Goal: Information Seeking & Learning: Learn about a topic

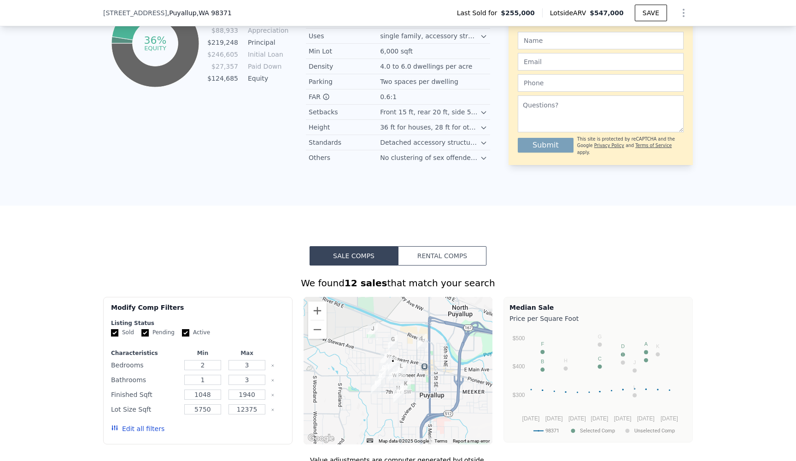
scroll to position [565, 0]
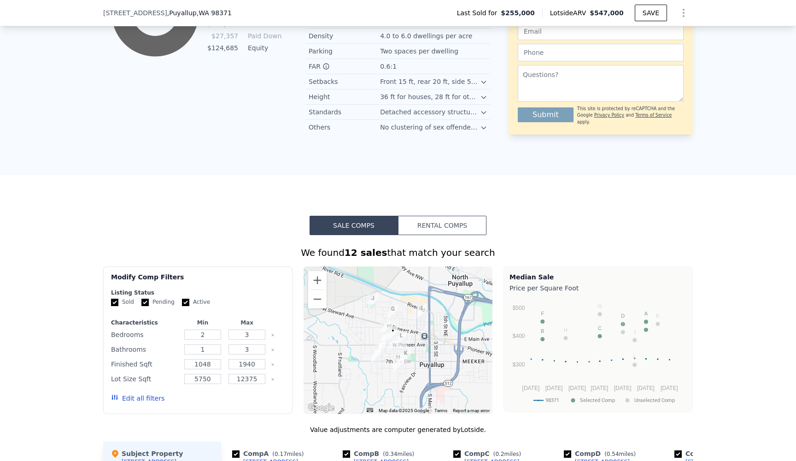
drag, startPoint x: 497, startPoint y: 348, endPoint x: 497, endPoint y: 340, distance: 8.8
click at [497, 340] on div "Modify Comp Filters Listing Status Sold Pending Active Characteristics Min Max …" at bounding box center [398, 339] width 590 height 147
drag, startPoint x: 497, startPoint y: 340, endPoint x: 506, endPoint y: 304, distance: 36.6
click at [506, 304] on div "Modify Comp Filters Listing Status Sold Pending Active Characteristics Min Max …" at bounding box center [398, 339] width 590 height 147
click at [505, 334] on div "Median Sale Price per Square Foot 98371 Selected Comp Unselected Comp [DATE] No…" at bounding box center [598, 339] width 189 height 146
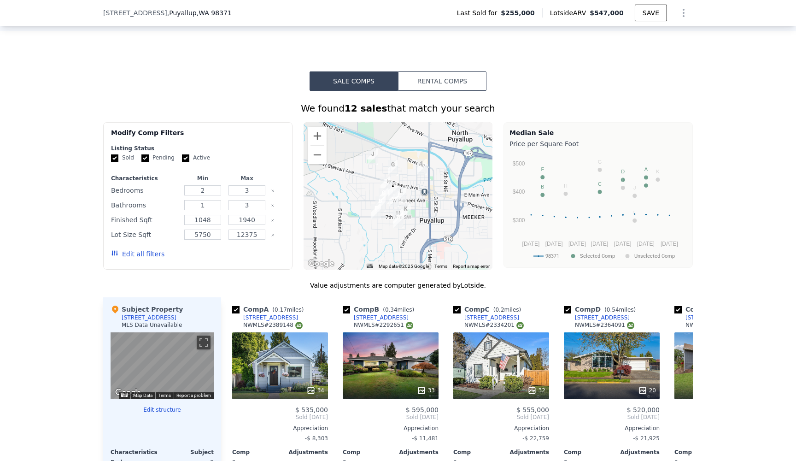
scroll to position [732, 0]
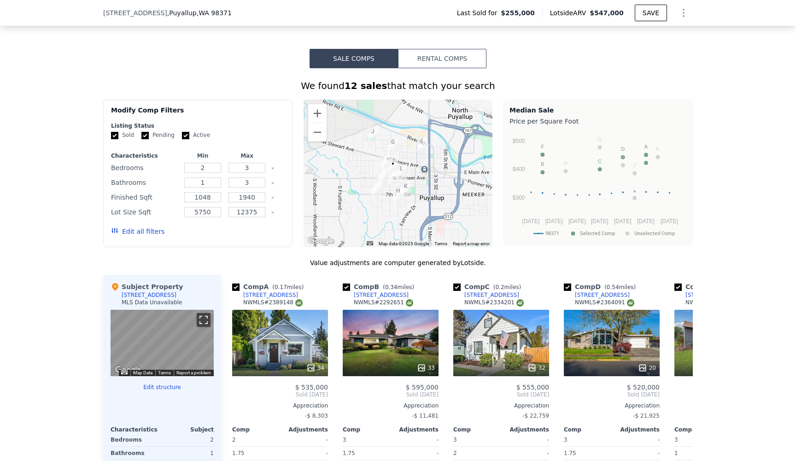
click at [205, 318] on button "Toggle fullscreen view" at bounding box center [204, 320] width 14 height 14
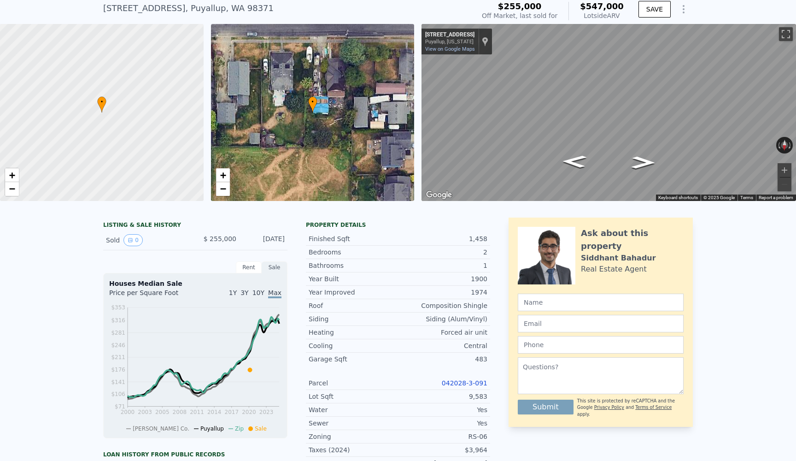
scroll to position [34, 0]
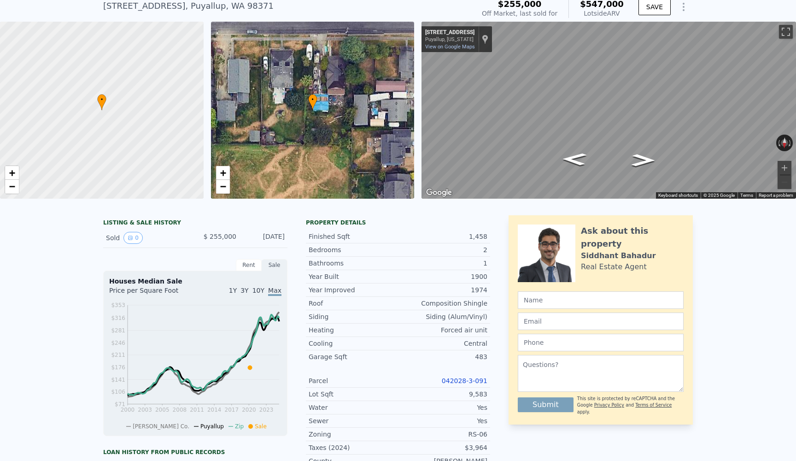
drag, startPoint x: 709, startPoint y: 317, endPoint x: 711, endPoint y: 310, distance: 7.5
click at [711, 310] on div "LISTING & SALE HISTORY Sold 0 $ 255,000 [DATE] Rent Sale Rent over time Price p…" at bounding box center [398, 459] width 796 height 502
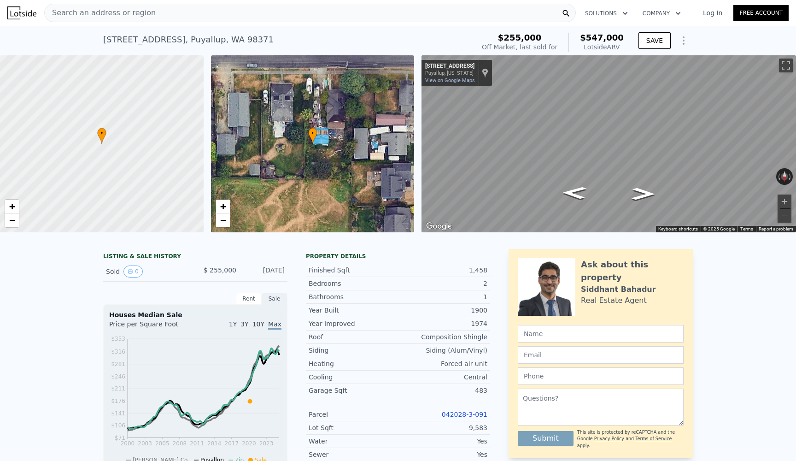
scroll to position [0, 0]
drag, startPoint x: 508, startPoint y: 35, endPoint x: 552, endPoint y: 38, distance: 43.4
click at [552, 38] on div "$255,000" at bounding box center [520, 37] width 76 height 9
click at [553, 43] on div "Off Market, last sold for" at bounding box center [520, 46] width 76 height 9
drag, startPoint x: 564, startPoint y: 45, endPoint x: 513, endPoint y: 32, distance: 52.9
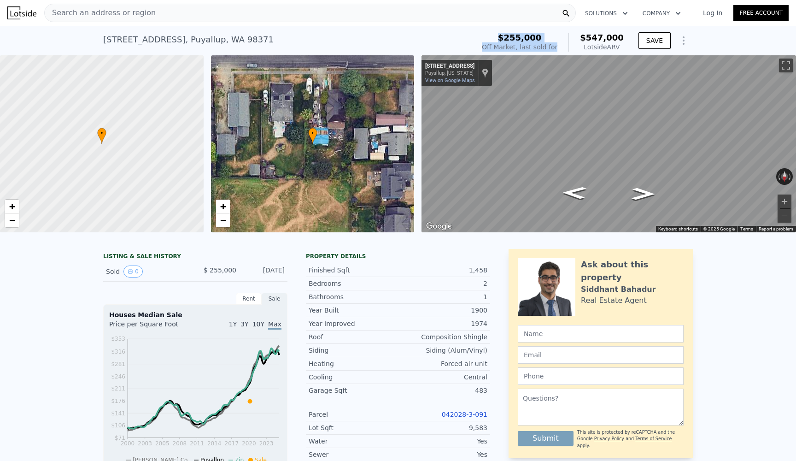
click at [513, 32] on div "$255,000 Off Market, last sold for $547,000 Lotside ARV" at bounding box center [552, 42] width 149 height 26
drag, startPoint x: 501, startPoint y: 32, endPoint x: 564, endPoint y: 46, distance: 64.2
click at [563, 46] on div "$255,000 Off Market, last sold for $547,000 Lotside ARV" at bounding box center [552, 42] width 149 height 26
click at [565, 47] on div "$255,000 Off Market, last sold for $547,000 Lotside ARV" at bounding box center [553, 42] width 142 height 18
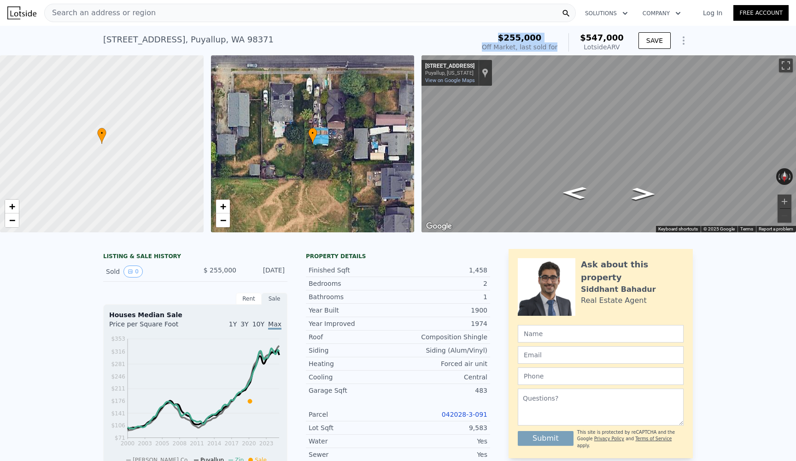
drag, startPoint x: 565, startPoint y: 47, endPoint x: 500, endPoint y: 35, distance: 65.6
click at [500, 35] on div "$255,000 Off Market, last sold for $547,000 Lotside ARV" at bounding box center [553, 42] width 142 height 18
click at [500, 35] on div "$255,000" at bounding box center [520, 37] width 76 height 9
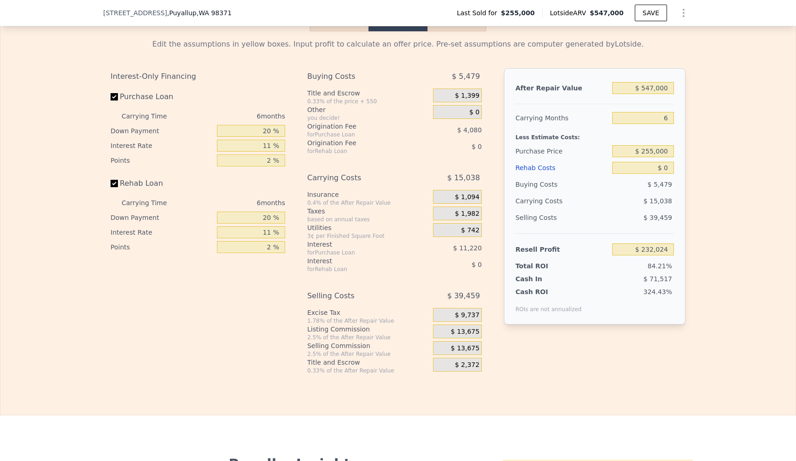
scroll to position [1381, 0]
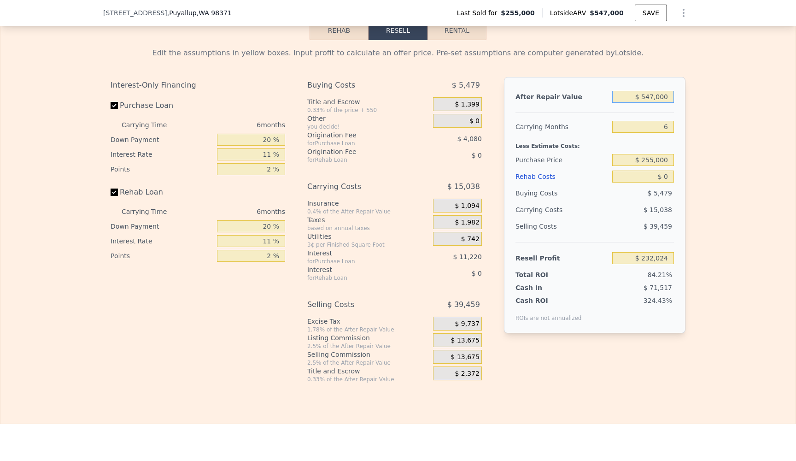
click at [668, 97] on input "$ 547,000" at bounding box center [643, 97] width 62 height 12
drag, startPoint x: 668, startPoint y: 97, endPoint x: 640, endPoint y: 97, distance: 28.1
click at [640, 97] on input "$ 547,000" at bounding box center [643, 97] width 62 height 12
type input "$ 5"
type input "-$ 274,968"
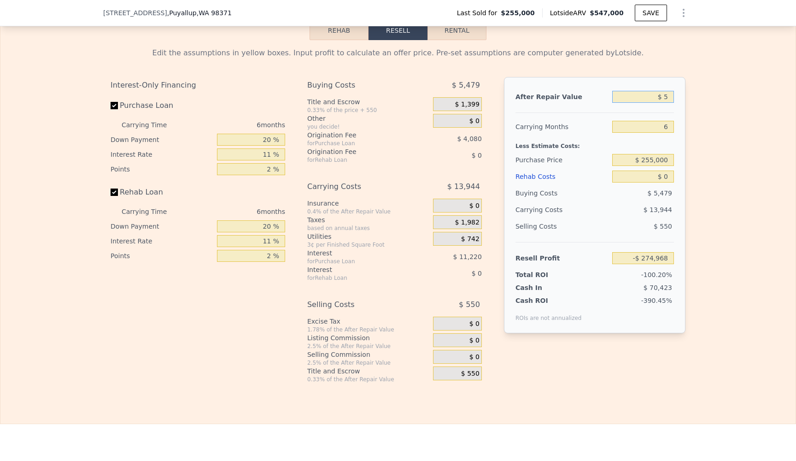
type input "$ 55"
type input "-$ 274,921"
type input "$ 550"
type input "-$ 274,464"
type input "$ 5,500"
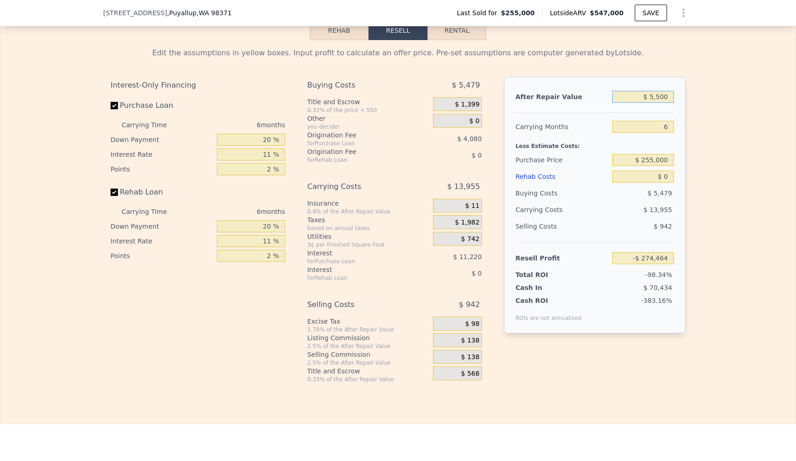
type input "-$ 269,876"
type input "$ 55,000"
type input "-$ 223,995"
type input "$ 550,000"
type input "$ 234,805"
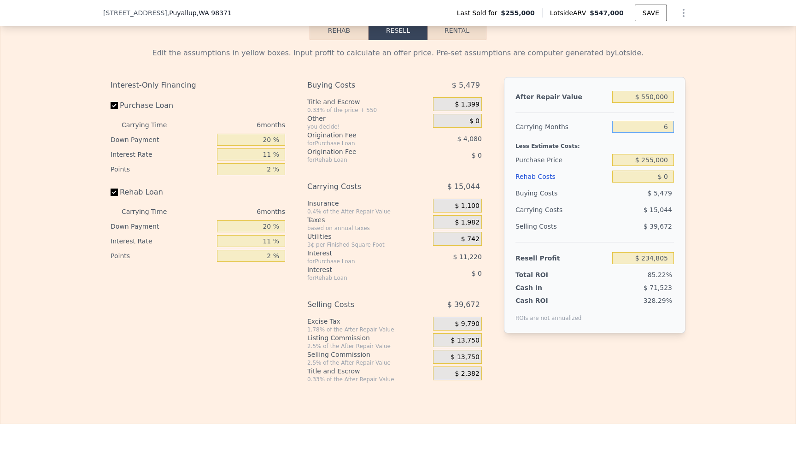
click at [668, 127] on input "6" at bounding box center [643, 127] width 62 height 12
type input "4"
type input "$ 239,820"
type input "4"
click at [671, 161] on input "$ 255,000" at bounding box center [643, 160] width 62 height 12
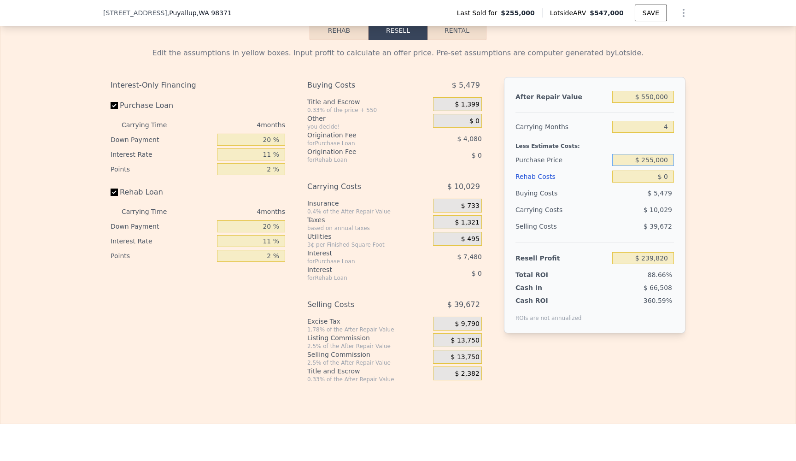
drag, startPoint x: 671, startPoint y: 161, endPoint x: 635, endPoint y: 161, distance: 36.9
click at [635, 161] on input "$ 255,000" at bounding box center [643, 160] width 62 height 12
click at [671, 177] on input "$ 0" at bounding box center [643, 177] width 62 height 12
type input "$ 255,000"
type input "$ 1"
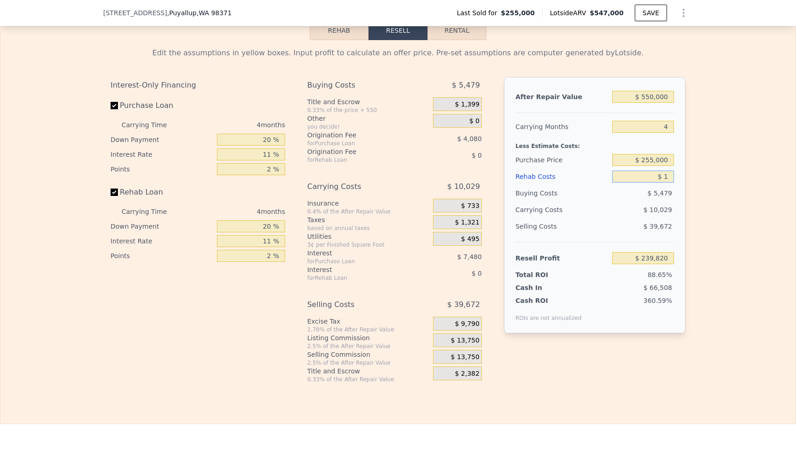
type input "$ 239,819"
click at [668, 177] on input "text" at bounding box center [643, 177] width 62 height 12
type input "$ 15"
type input "$ 239,805"
type input "$ 150"
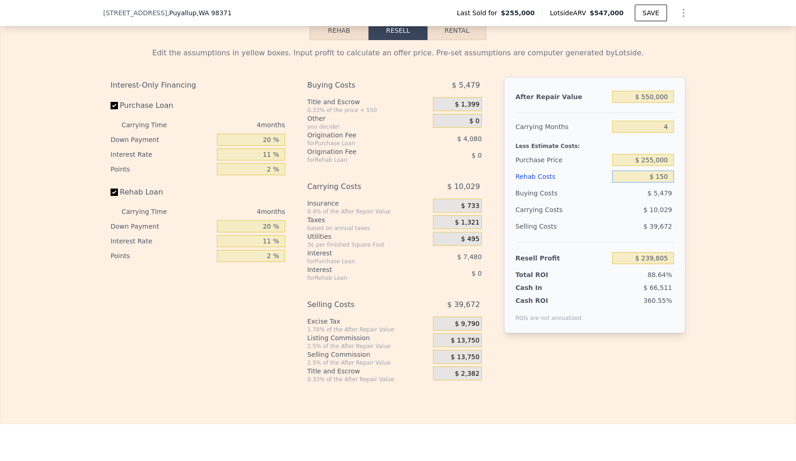
type input "$ 239,664"
type input "$ 1,500"
type input "$ 238,252"
type input "$ 15,000"
type input "$ 224,140"
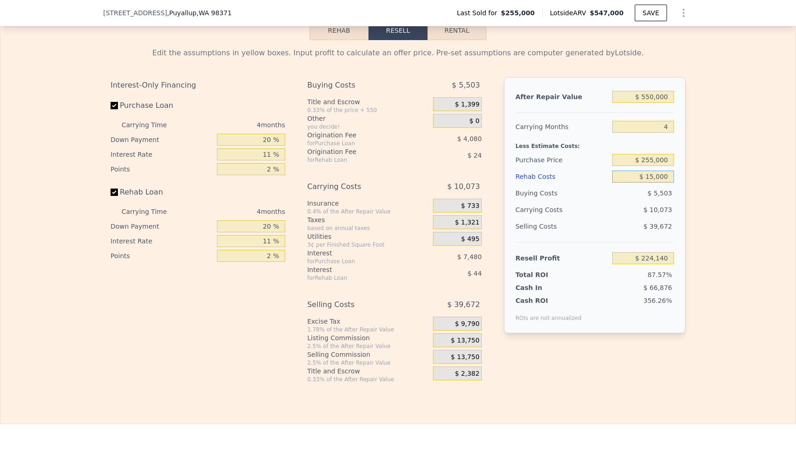
type input "$ 150,000"
type input "$ 83,020"
click at [675, 156] on div "After Repair Value $ 550,000 Carrying Months 4 Less Estimate Costs: Purchase Pr…" at bounding box center [595, 205] width 182 height 256
click at [665, 160] on input "$ 255,000" at bounding box center [643, 160] width 62 height 12
drag, startPoint x: 672, startPoint y: 162, endPoint x: 635, endPoint y: 160, distance: 37.4
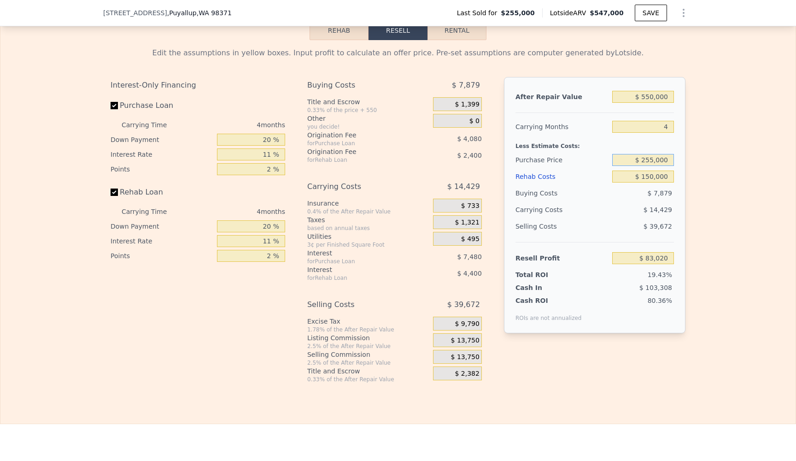
click at [635, 160] on input "$ 255,000" at bounding box center [643, 160] width 62 height 12
type input "$ 3"
type input "$ 400,000"
click at [694, 188] on div "Edit the assumptions in yellow boxes. Input profit to calculate an offer price.…" at bounding box center [397, 211] width 795 height 343
type input "-$ 69,035"
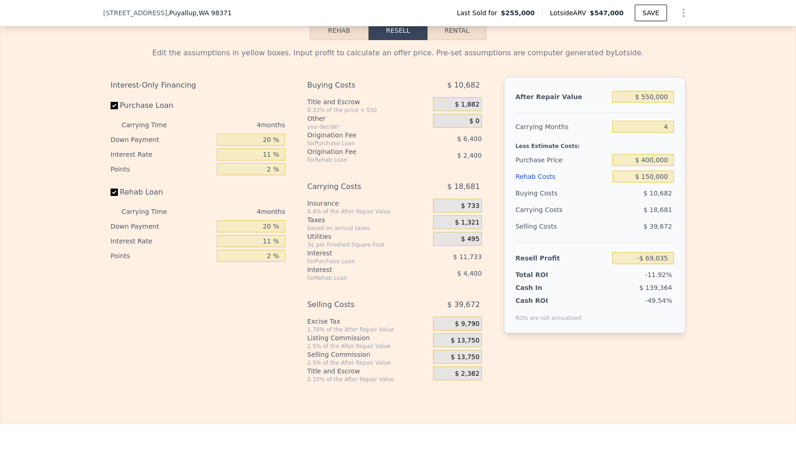
click at [680, 223] on div "After Repair Value $ 550,000 Carrying Months 4 Less Estimate Costs: Purchase Pr…" at bounding box center [595, 205] width 182 height 256
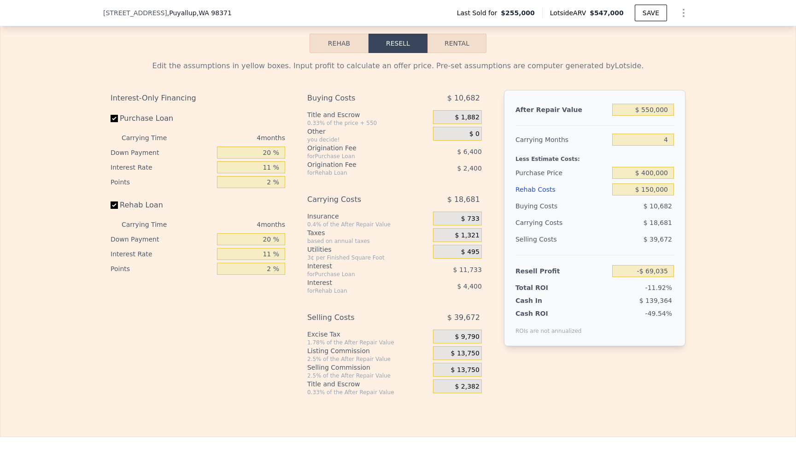
scroll to position [1369, 0]
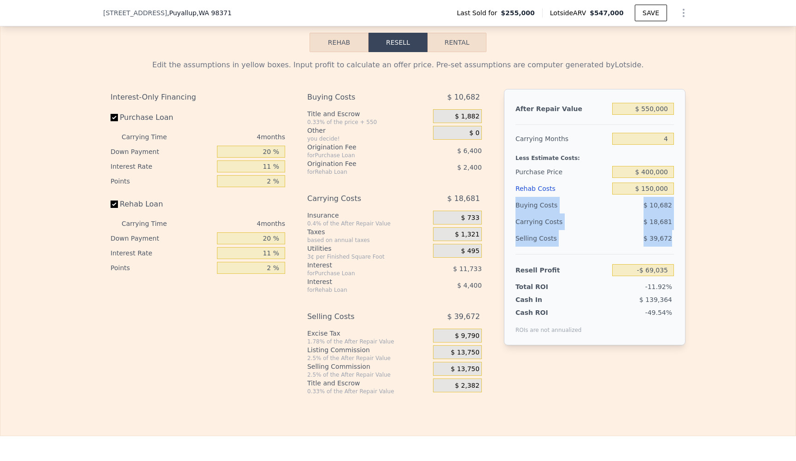
drag, startPoint x: 675, startPoint y: 239, endPoint x: 514, endPoint y: 205, distance: 164.3
click at [514, 205] on div "After Repair Value $ 550,000 Carrying Months 4 Less Estimate Costs: Purchase Pr…" at bounding box center [595, 217] width 182 height 256
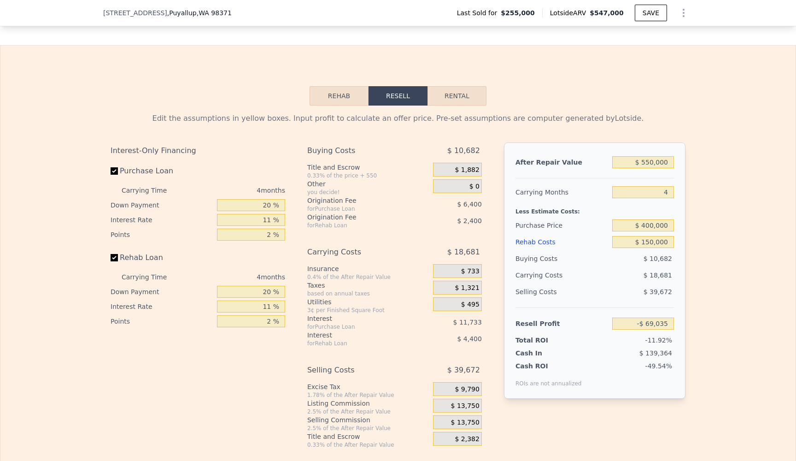
scroll to position [1329, 0]
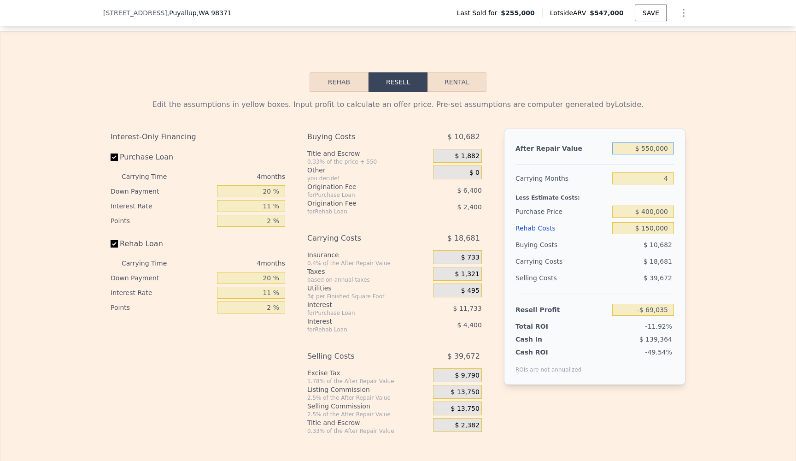
click at [648, 145] on input "$ 550,000" at bounding box center [643, 148] width 62 height 12
click at [652, 147] on input "$ 550,000" at bounding box center [643, 148] width 62 height 12
type input "$ 50,000"
type input "-$ 532,804"
type input "$ 0000"
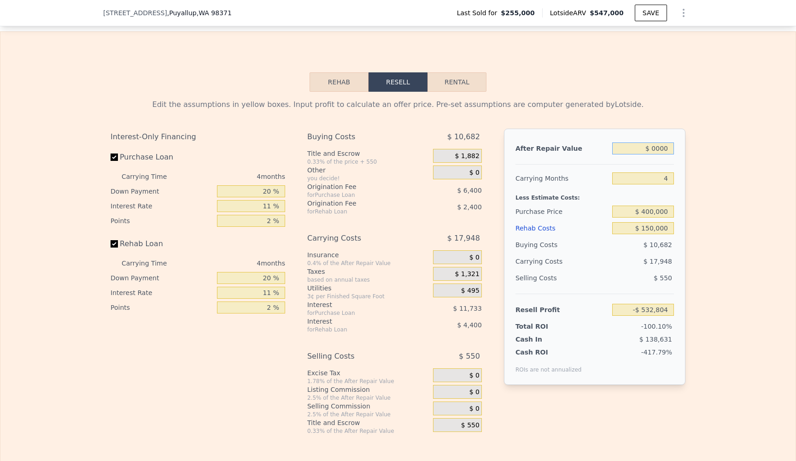
type input "-$ 579,180"
type input "$ 60,000"
type input "-$ 523,528"
type input "$ 650,000"
type input "$ 23,718"
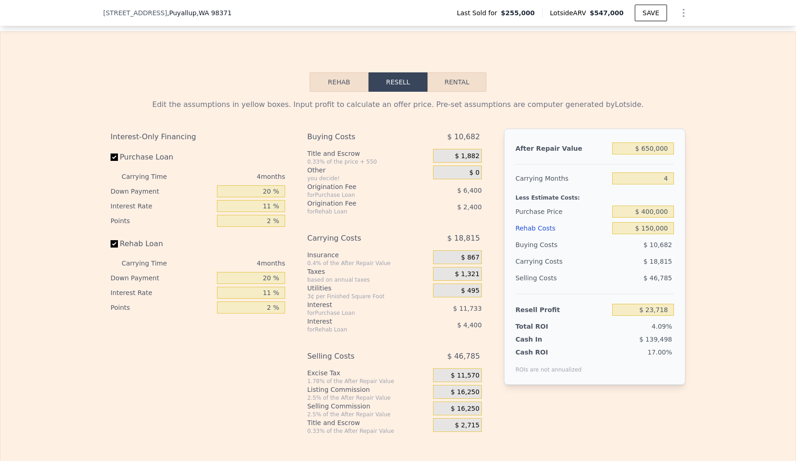
click at [710, 153] on div "Edit the assumptions in yellow boxes. Input profit to calculate an offer price.…" at bounding box center [397, 263] width 795 height 343
click at [711, 206] on div "Edit the assumptions in yellow boxes. Input profit to calculate an offer price.…" at bounding box center [397, 263] width 795 height 343
click at [654, 150] on input "$ 650,000" at bounding box center [643, 148] width 62 height 12
type input "$ 65,000"
type input "-$ 518,890"
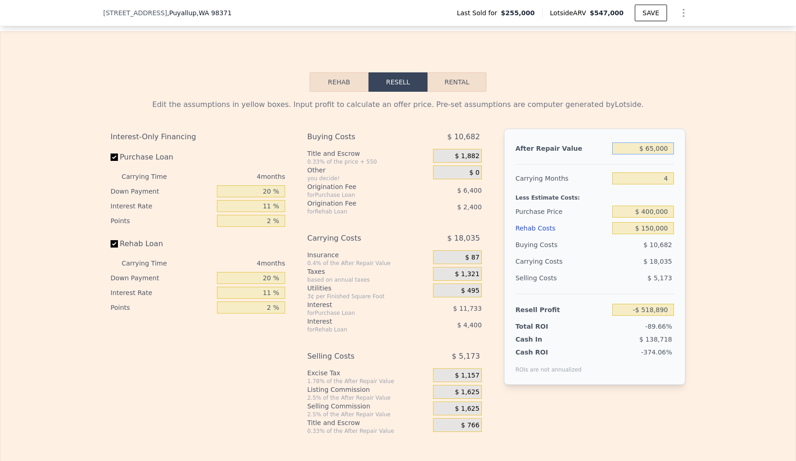
type input "$ 6,000"
type input "-$ 573,615"
type input "$ 000"
type input "-$ 579,180"
type input "$ 6,000"
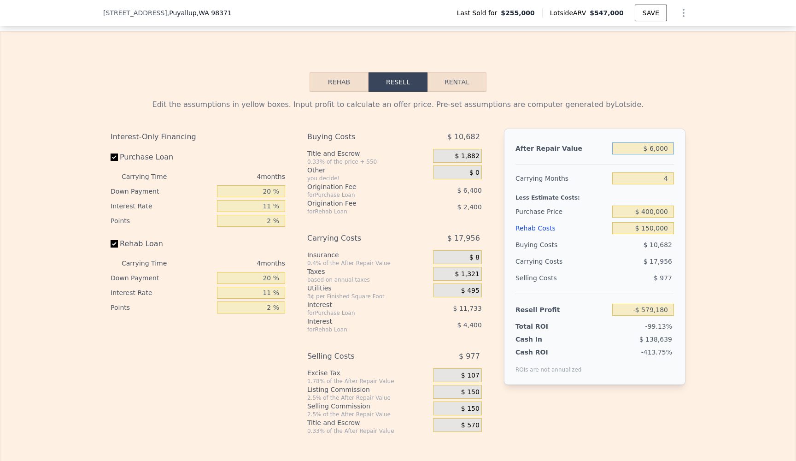
type input "-$ 573,615"
type input "$ 65,000"
type input "-$ 518,890"
type input "$ 6,000"
type input "-$ 573,615"
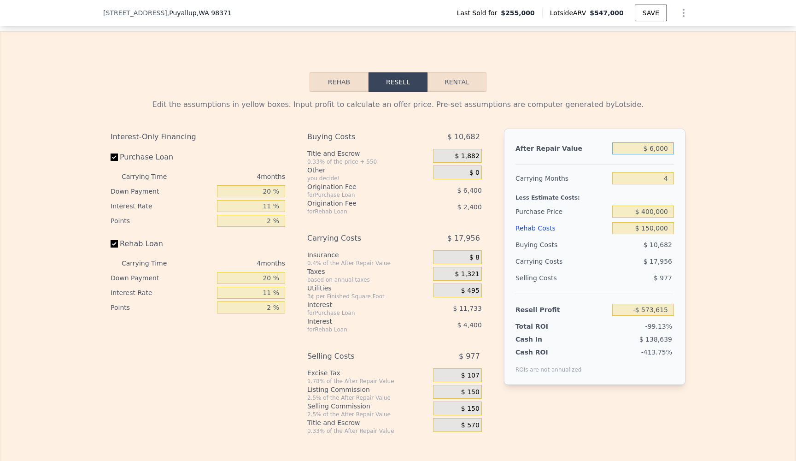
type input "$ 000"
type input "-$ 579,180"
type input "$ 6,000"
type input "-$ 573,615"
type input "$ 60,000"
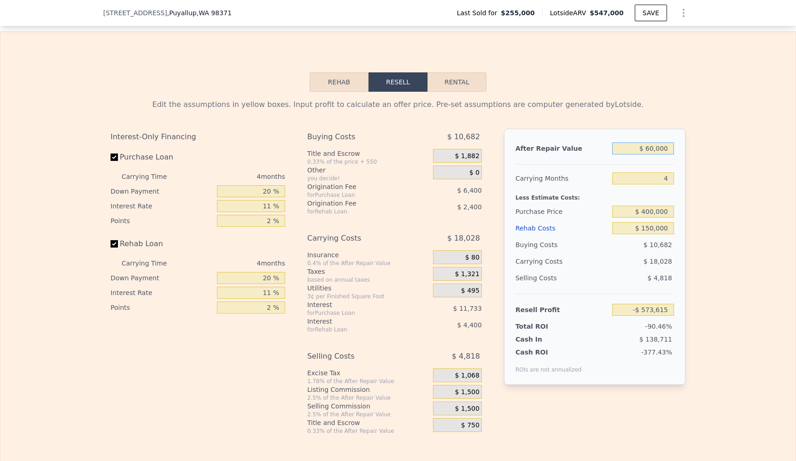
type input "-$ 523,528"
click at [676, 113] on div "Edit the assumptions in yellow boxes. Input profit to calculate an offer price.…" at bounding box center [398, 267] width 575 height 336
click at [652, 149] on input "$ 60,000" at bounding box center [643, 148] width 62 height 12
click at [661, 132] on div "After Repair Value $ 60,000 Carrying Months 4 Less Estimate Costs: Purchase Pri…" at bounding box center [595, 257] width 182 height 256
click at [653, 147] on input "$ 60,000" at bounding box center [643, 148] width 62 height 12
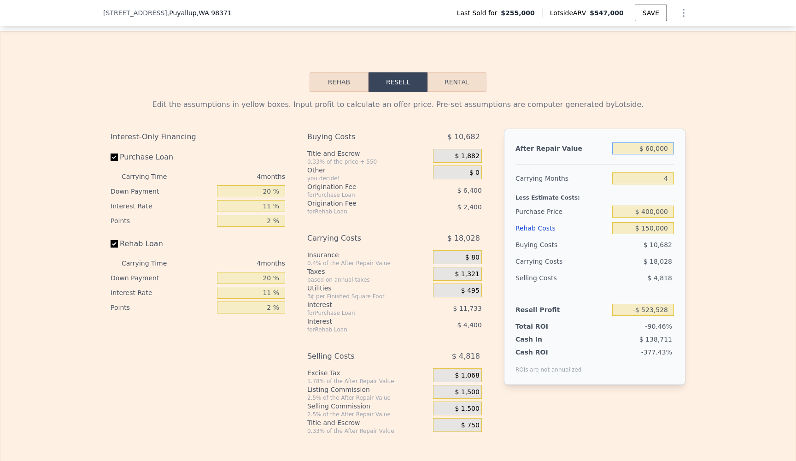
type input "$ 6,000"
type input "-$ 573,615"
type input "$ 60,000"
type input "-$ 523,528"
type input "$ 600,000"
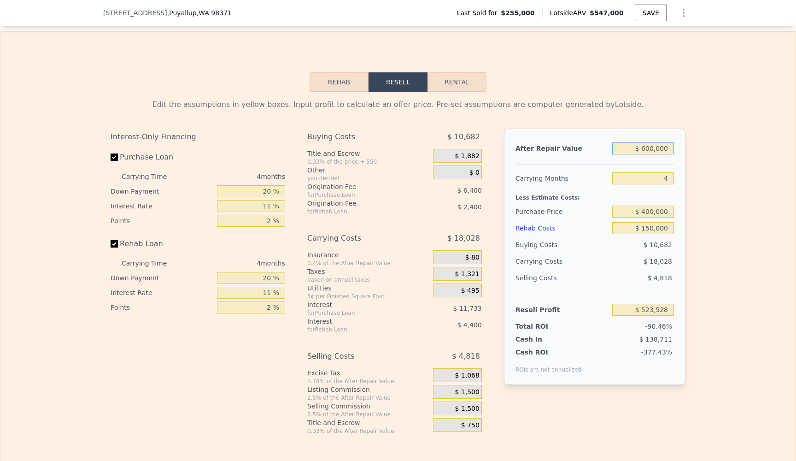
type input "-$ 22,658"
type input "$ 60,000"
type input "-$ 523,528"
type input "$ 6,000"
type input "-$ 573,615"
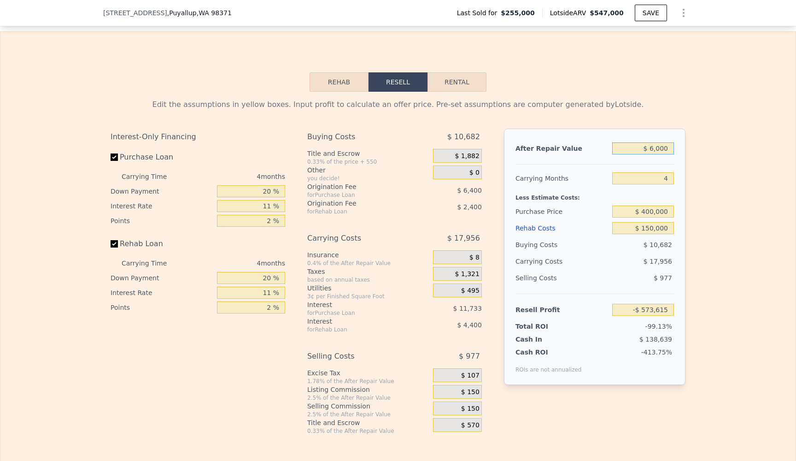
type input "$ 000"
type input "-$ 579,180"
type input "$ 6,000"
type input "-$ 573,615"
type input "$ 60,000"
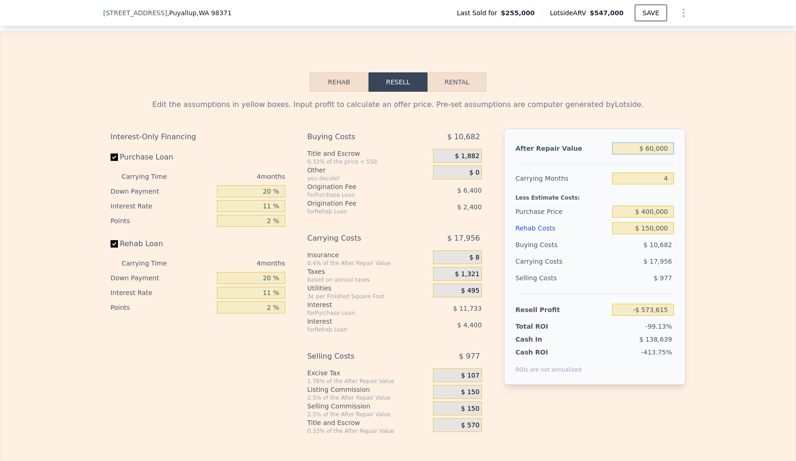
type input "-$ 523,528"
type input "$ 600,000"
type input "-$ 22,658"
type input "$ 600,000"
click at [718, 167] on div "Edit the assumptions in yellow boxes. Input profit to calculate an offer price.…" at bounding box center [397, 263] width 795 height 343
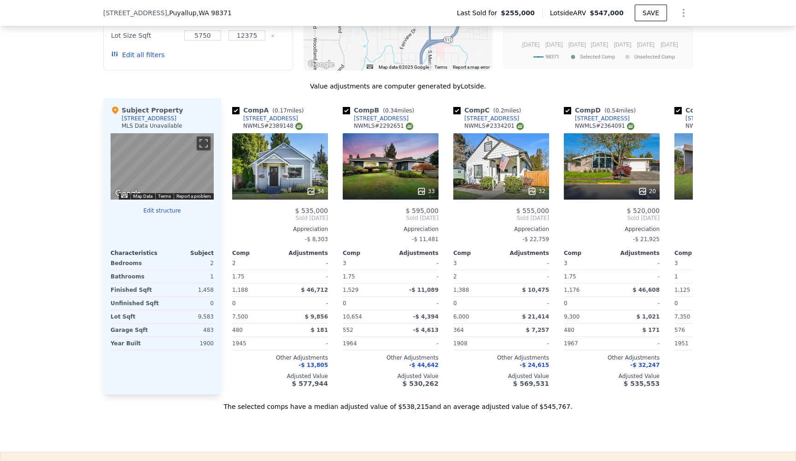
scroll to position [0, 0]
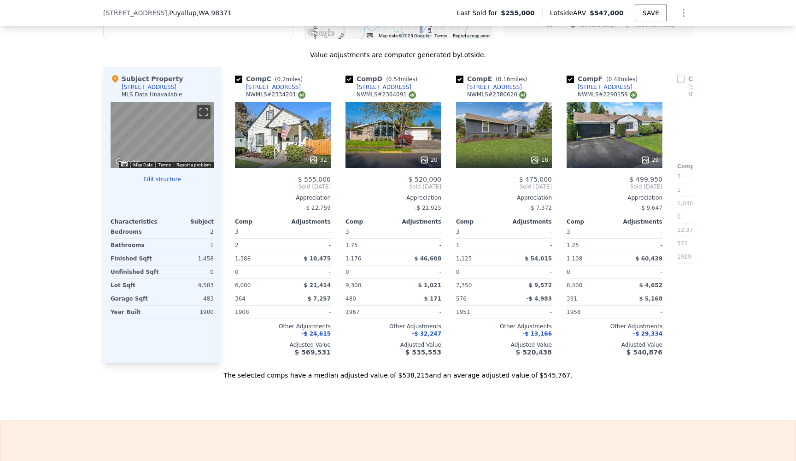
scroll to position [0, 226]
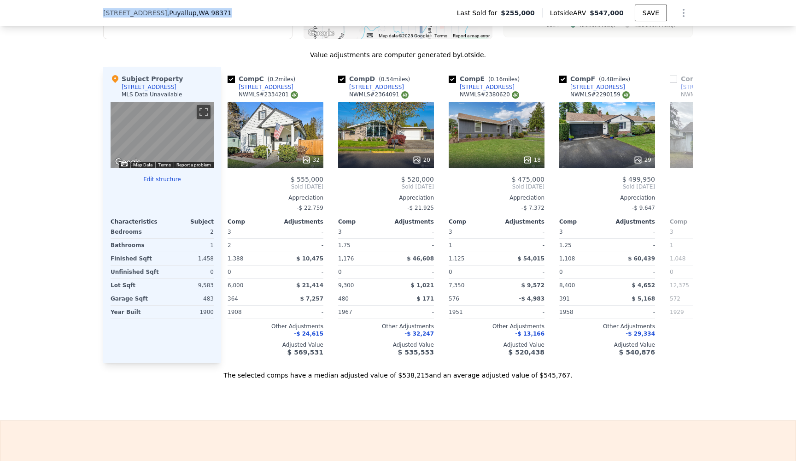
drag, startPoint x: 215, startPoint y: 13, endPoint x: 105, endPoint y: 13, distance: 110.1
click at [105, 13] on div "1004 W Main , Puyallup , WA 98371 Last Sold for $255,000 Lotside ARV $547,000 S…" at bounding box center [398, 13] width 590 height 26
click at [91, 18] on div "1004 W Main , Puyallup , WA 98371 Last Sold for $255,000 Lotside ARV $547,000 S…" at bounding box center [398, 13] width 796 height 26
drag, startPoint x: 95, startPoint y: 9, endPoint x: 211, endPoint y: 13, distance: 115.3
click at [211, 13] on div "1004 W Main , Puyallup , WA 98371 Last Sold for $255,000 Lotside ARV $547,000 S…" at bounding box center [398, 13] width 796 height 26
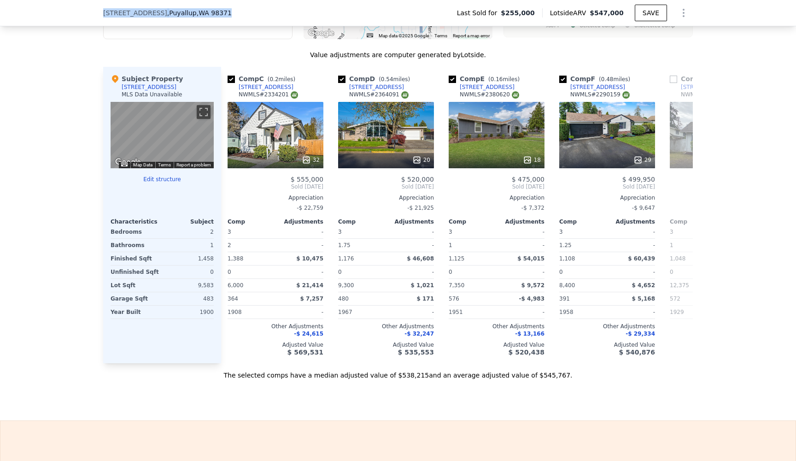
click at [211, 13] on div "1004 W Main , Puyallup , WA 98371" at bounding box center [171, 12] width 136 height 9
drag, startPoint x: 211, startPoint y: 13, endPoint x: 102, endPoint y: 16, distance: 108.8
click at [102, 16] on div "1004 W Main , Puyallup , WA 98371 Last Sold for $255,000 Lotside ARV $547,000 S…" at bounding box center [398, 13] width 796 height 26
drag, startPoint x: 100, startPoint y: 16, endPoint x: 210, endPoint y: 12, distance: 110.7
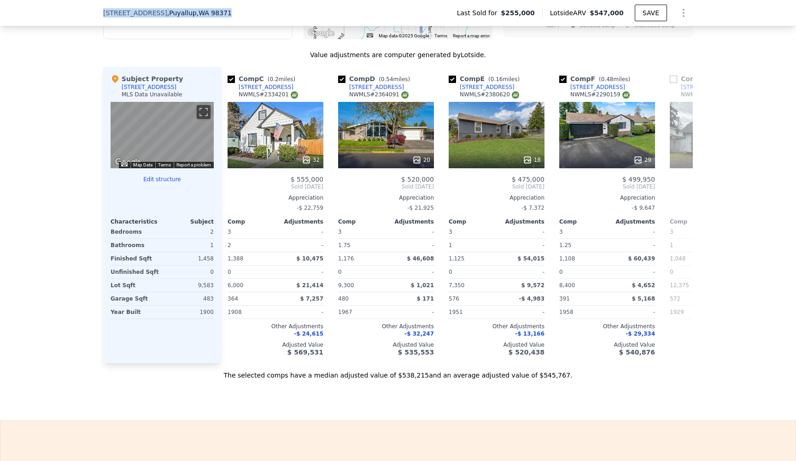
click at [210, 13] on div "1004 W Main , Puyallup , WA 98371 Last Sold for $255,000 Lotside ARV $547,000 S…" at bounding box center [398, 13] width 796 height 26
click at [210, 12] on div "1004 W Main , Puyallup , WA 98371" at bounding box center [171, 12] width 136 height 9
drag, startPoint x: 213, startPoint y: 13, endPoint x: 97, endPoint y: 13, distance: 116.6
click at [97, 13] on div "1004 W Main , Puyallup , WA 98371 Last Sold for $255,000 Lotside ARV $547,000 S…" at bounding box center [398, 13] width 796 height 26
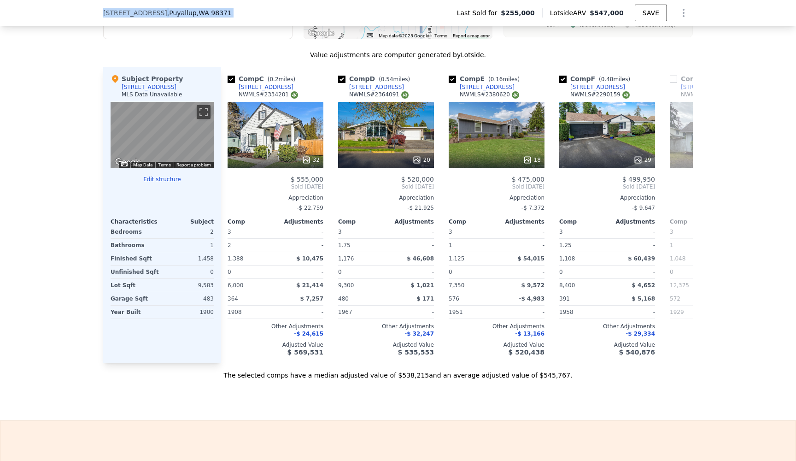
drag, startPoint x: 97, startPoint y: 13, endPoint x: 213, endPoint y: 13, distance: 116.1
click at [213, 13] on div "1004 W Main , Puyallup , WA 98371 Last Sold for $255,000 Lotside ARV $547,000 S…" at bounding box center [398, 13] width 796 height 26
click at [213, 13] on div "1004 W Main , Puyallup , WA 98371" at bounding box center [171, 12] width 136 height 9
drag, startPoint x: 213, startPoint y: 13, endPoint x: 96, endPoint y: 13, distance: 116.6
click at [96, 13] on div "1004 W Main , Puyallup , WA 98371 Last Sold for $255,000 Lotside ARV $547,000 S…" at bounding box center [398, 13] width 796 height 26
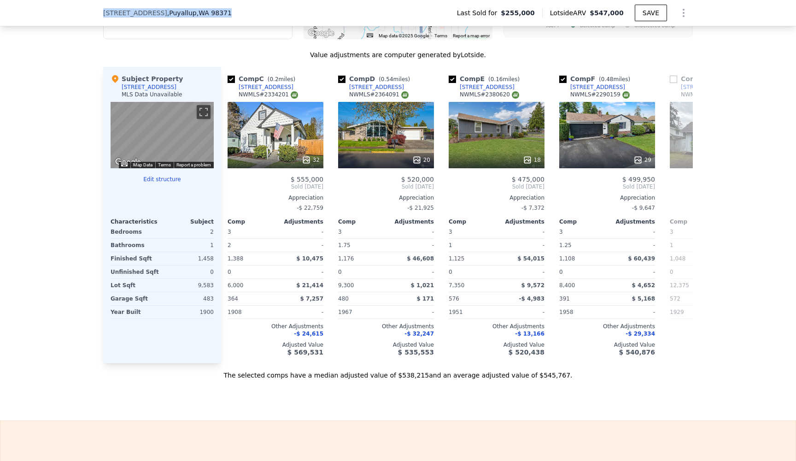
click at [96, 13] on div "1004 W Main , Puyallup , WA 98371 Last Sold for $255,000 Lotside ARV $547,000 S…" at bounding box center [398, 13] width 796 height 26
drag, startPoint x: 96, startPoint y: 13, endPoint x: 211, endPoint y: 17, distance: 114.4
click at [211, 17] on div "1004 W Main , Puyallup , WA 98371 Last Sold for $255,000 Lotside ARV $547,000 S…" at bounding box center [398, 13] width 796 height 26
click at [234, 57] on div "Value adjustments are computer generated by Lotside ." at bounding box center [398, 54] width 590 height 9
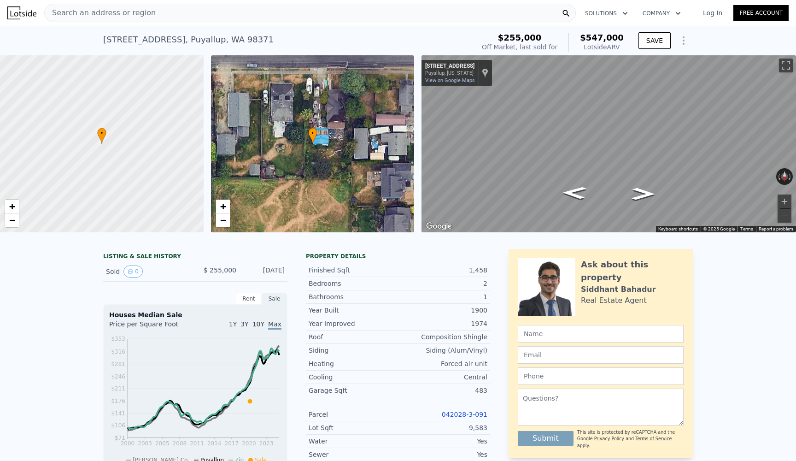
scroll to position [0, 0]
click at [176, 16] on div "Search an address or region" at bounding box center [310, 13] width 532 height 18
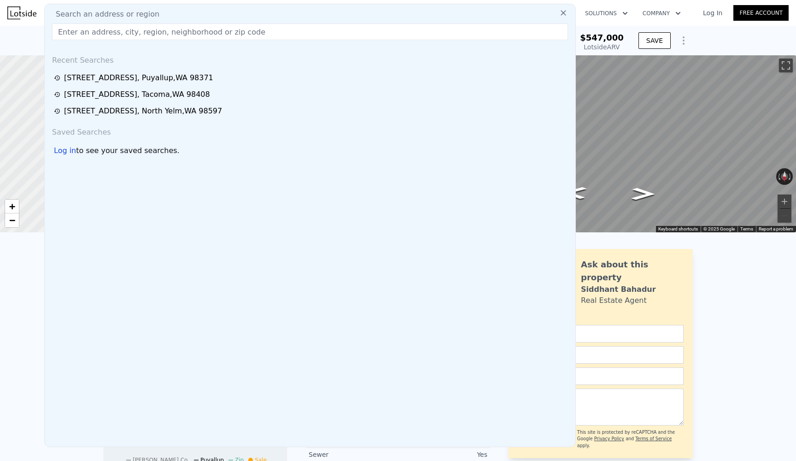
click at [150, 29] on input "text" at bounding box center [310, 32] width 516 height 17
click at [522, 34] on input "text" at bounding box center [310, 32] width 516 height 17
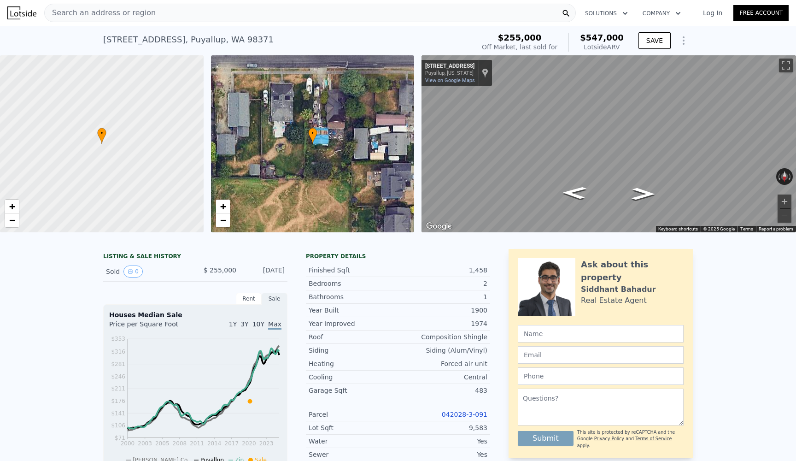
click at [699, 35] on div "1004 W Main , Puyallup , WA 98371 Sold Aug 2020 for $255k (~ARV $547k ) $255,00…" at bounding box center [398, 40] width 796 height 29
click at [514, 19] on div "Search an address or region" at bounding box center [310, 13] width 532 height 18
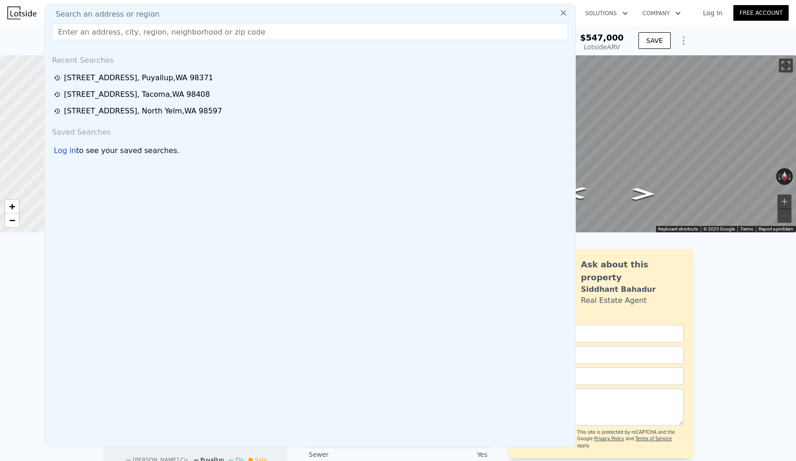
click at [510, 11] on div "Search an address or region" at bounding box center [310, 14] width 524 height 11
click at [141, 33] on input "text" at bounding box center [310, 32] width 516 height 17
paste input "3630 E Portland Ave, Tacoma, WA"
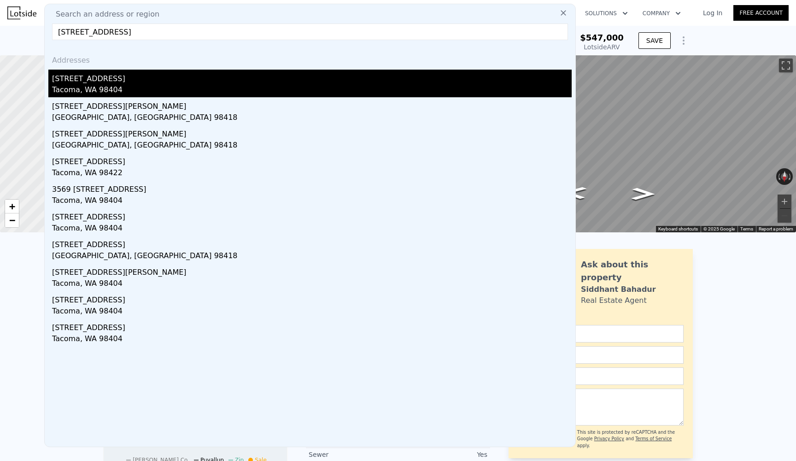
type input "3630 E Portland Ave, Tacoma, WA"
click at [81, 80] on div "3630 E Portland Ave" at bounding box center [312, 77] width 520 height 15
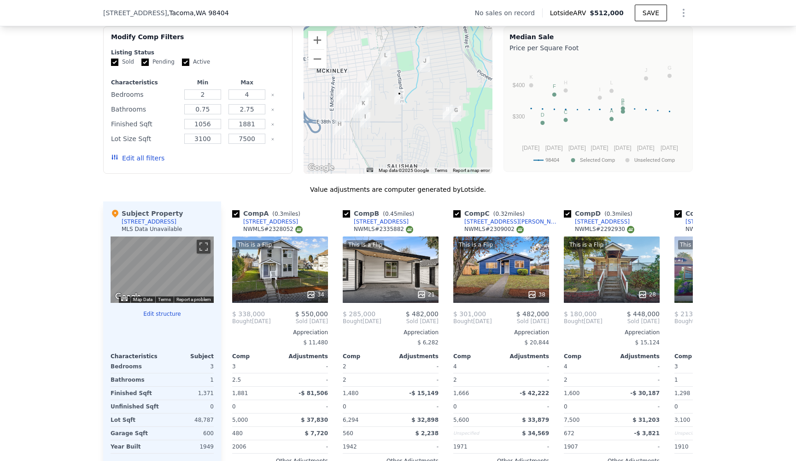
scroll to position [723, 0]
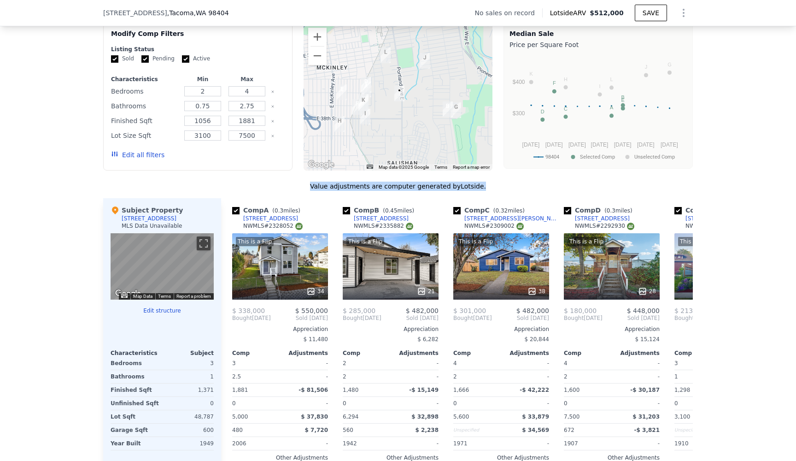
drag, startPoint x: 481, startPoint y: 188, endPoint x: 313, endPoint y: 185, distance: 167.8
click at [313, 185] on div "Value adjustments are computer generated by Lotside ." at bounding box center [398, 186] width 590 height 9
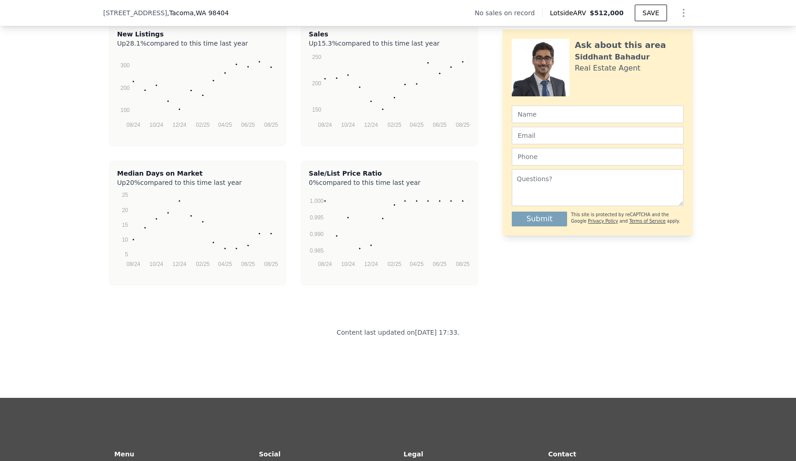
scroll to position [1769, 0]
drag, startPoint x: 465, startPoint y: 331, endPoint x: 332, endPoint y: 331, distance: 133.6
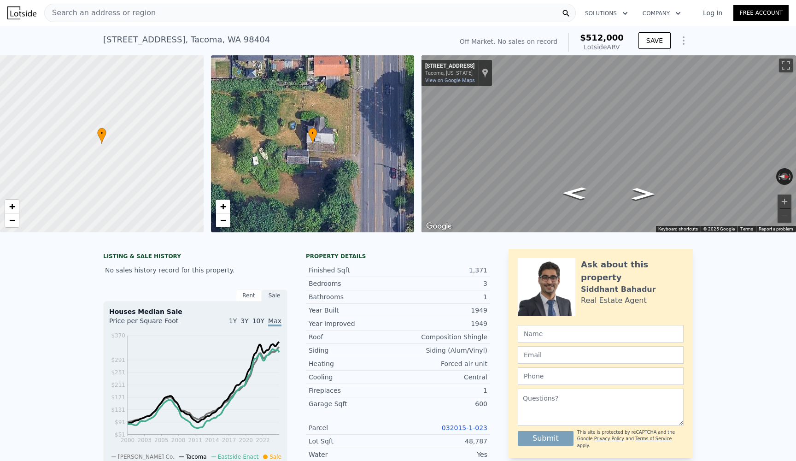
scroll to position [0, 0]
drag, startPoint x: 301, startPoint y: 253, endPoint x: 368, endPoint y: 261, distance: 67.3
click at [368, 261] on div "LISTING & SALE HISTORY No sales history record for this property. Rent Sale Ren…" at bounding box center [296, 433] width 387 height 368
click at [368, 261] on div "Finished Sqft 1,371 Bedrooms 3 Bathrooms 1 Year Built 1949 Year Improved 1949 R…" at bounding box center [398, 400] width 184 height 281
drag, startPoint x: 368, startPoint y: 258, endPoint x: 299, endPoint y: 258, distance: 68.7
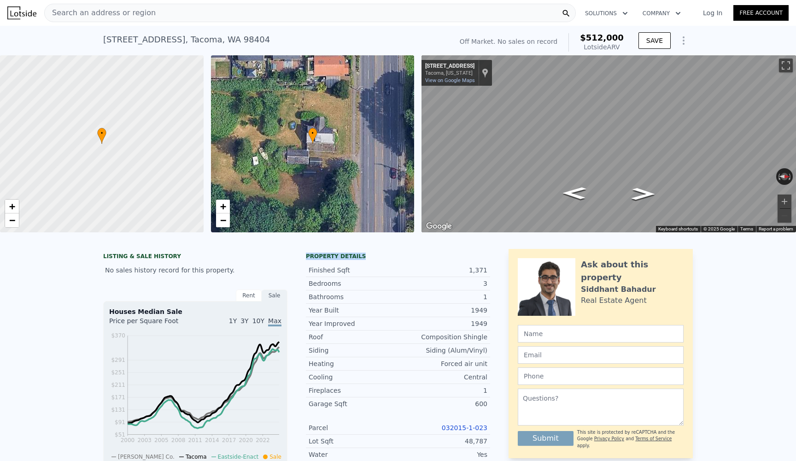
click at [299, 258] on div "LISTING & SALE HISTORY No sales history record for this property. Rent Sale Ren…" at bounding box center [296, 433] width 387 height 368
click at [447, 255] on div "Property details" at bounding box center [398, 256] width 184 height 7
drag, startPoint x: 359, startPoint y: 258, endPoint x: 324, endPoint y: 259, distance: 35.5
click at [324, 259] on div "Property details" at bounding box center [398, 256] width 184 height 7
click at [367, 260] on div "Finished Sqft 1,371 Bedrooms 3 Bathrooms 1 Year Built 1949 Year Improved 1949 R…" at bounding box center [398, 400] width 184 height 281
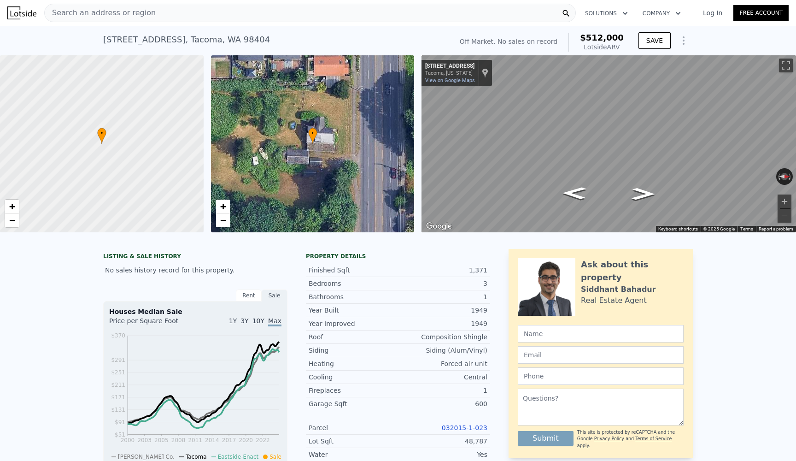
drag, startPoint x: 369, startPoint y: 259, endPoint x: 308, endPoint y: 259, distance: 60.8
click at [308, 259] on div "Property details Finished Sqft 1,371 Bedrooms 3 Bathrooms 1 Year Built 1949 Yea…" at bounding box center [398, 401] width 184 height 296
